Goal: Task Accomplishment & Management: Manage account settings

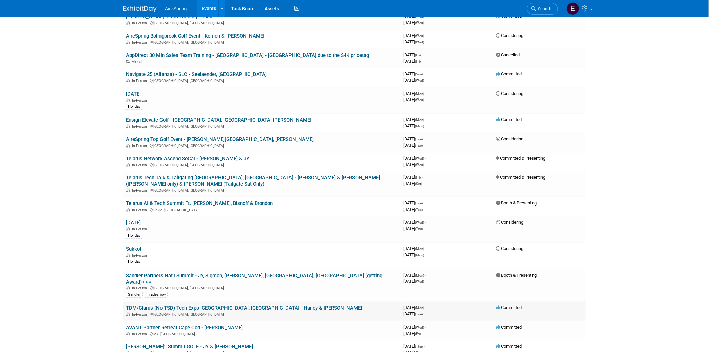
scroll to position [558, 0]
click at [189, 156] on link "Telarus Network Ascend SoCal - [PERSON_NAME] & JY" at bounding box center [187, 159] width 123 height 6
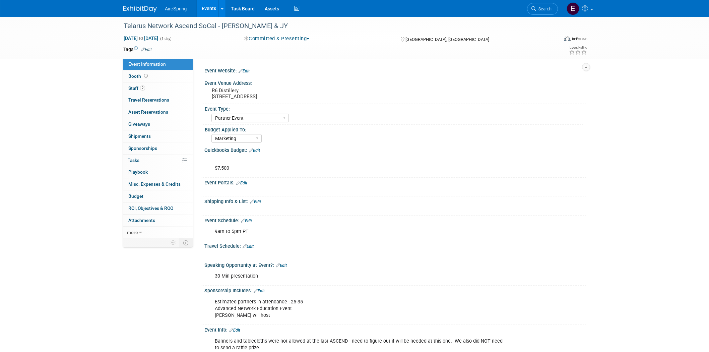
select select "Partner Event"
select select "Marketing"
drag, startPoint x: 210, startPoint y: 95, endPoint x: 296, endPoint y: 96, distance: 86.1
click at [296, 96] on div "R6 Distillery 909 E El Segundo Blvd, El Segundo, CA 90245" at bounding box center [283, 93] width 149 height 15
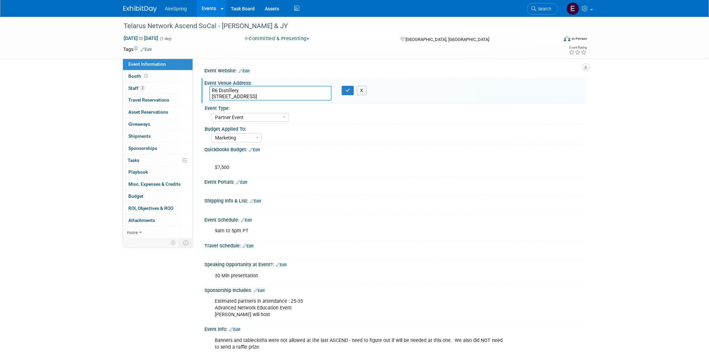
drag, startPoint x: 211, startPoint y: 96, endPoint x: 295, endPoint y: 98, distance: 84.4
click at [296, 96] on textarea "R6 Distillery 909 E El Segundo Blvd, El Segundo, CA 90245" at bounding box center [270, 93] width 122 height 15
drag, startPoint x: 214, startPoint y: 89, endPoint x: 243, endPoint y: 89, distance: 28.8
click at [243, 89] on textarea "R6 Distillery 909 E El Segundo Blvd, El Segundo, CA 90245" at bounding box center [270, 93] width 122 height 15
click at [300, 108] on div "Event Type:" at bounding box center [394, 107] width 378 height 8
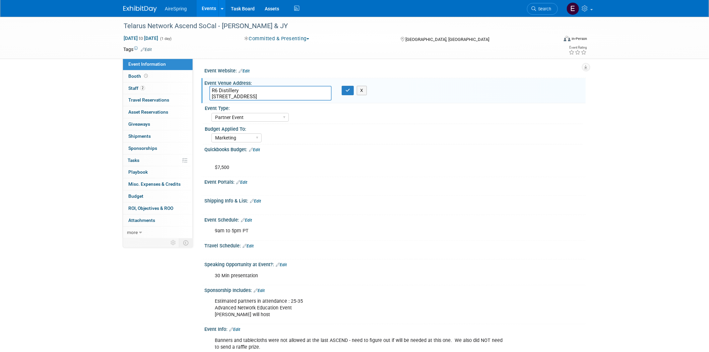
drag, startPoint x: 211, startPoint y: 95, endPoint x: 296, endPoint y: 96, distance: 85.4
click at [296, 96] on textarea "R6 Distillery 909 E El Segundo Blvd, El Segundo, CA 90245" at bounding box center [270, 93] width 122 height 15
drag, startPoint x: 124, startPoint y: 24, endPoint x: 269, endPoint y: 28, distance: 144.7
click at [269, 28] on div "Telarus Network Ascend SoCal - [PERSON_NAME] & JY" at bounding box center [334, 26] width 426 height 12
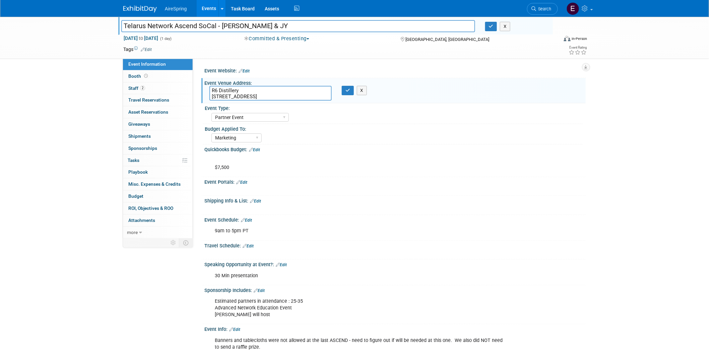
drag, startPoint x: 124, startPoint y: 24, endPoint x: 215, endPoint y: 25, distance: 91.1
click at [215, 25] on input "Telarus Network Ascend SoCal - [PERSON_NAME] & JY" at bounding box center [298, 26] width 354 height 12
